Goal: Find specific page/section: Find specific page/section

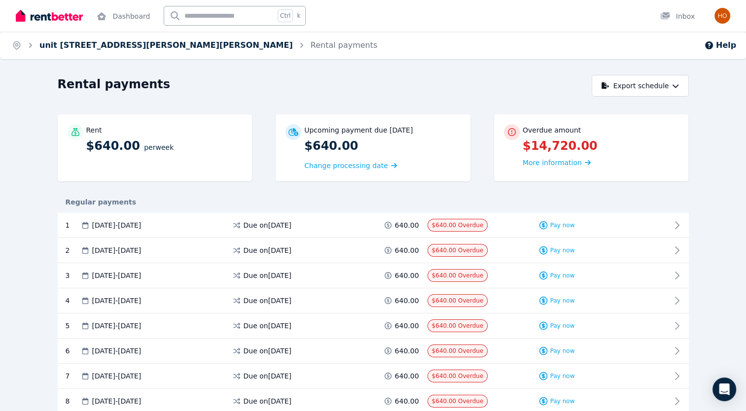
click at [74, 48] on link "unit [STREET_ADDRESS][PERSON_NAME][PERSON_NAME]" at bounding box center [165, 44] width 253 height 9
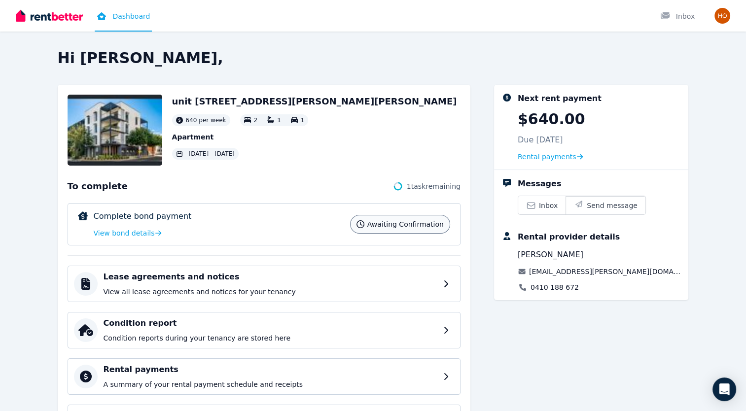
click at [571, 361] on div "Next rent payment $640.00 Due 19 Mar 2025 Rental payments Messages Inbox Send m…" at bounding box center [591, 296] width 195 height 422
click at [726, 20] on img "button" at bounding box center [722, 16] width 16 height 16
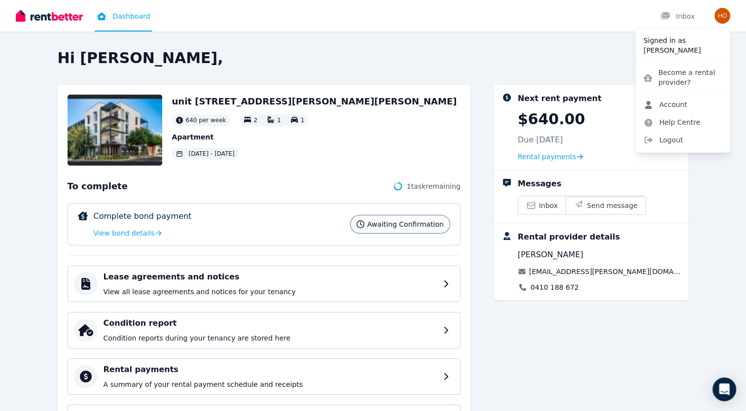
click at [667, 107] on link "Account" at bounding box center [665, 105] width 60 height 18
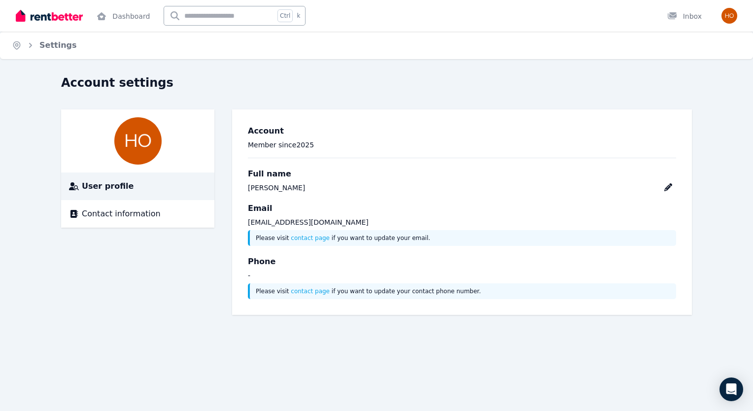
click at [136, 139] on img at bounding box center [137, 140] width 47 height 47
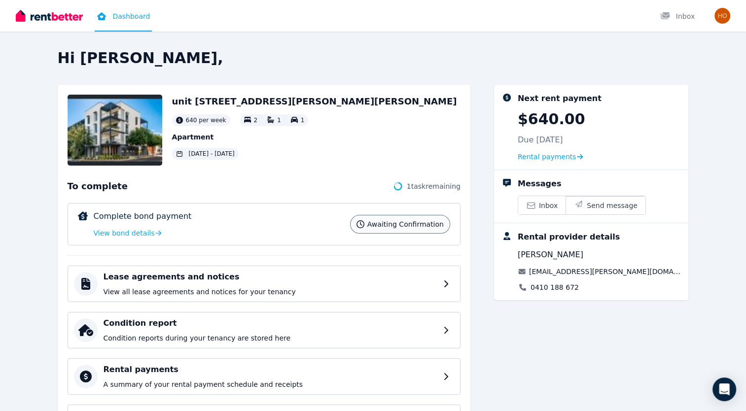
click at [51, 14] on img at bounding box center [49, 15] width 67 height 15
click at [177, 272] on h4 "Lease agreements and notices" at bounding box center [273, 277] width 338 height 12
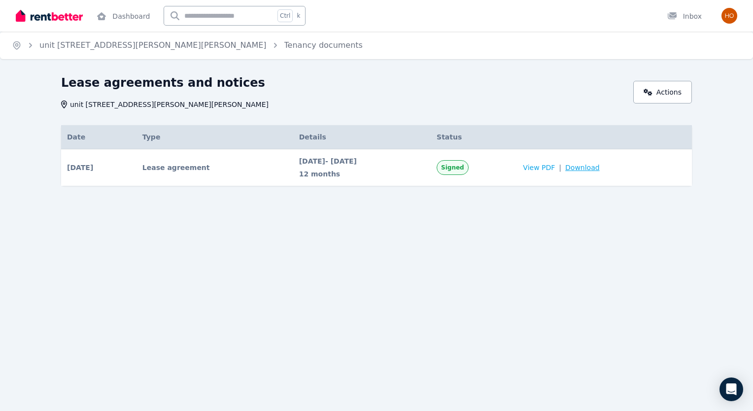
click at [597, 168] on span "Download" at bounding box center [582, 168] width 35 height 10
